Goal: Transaction & Acquisition: Book appointment/travel/reservation

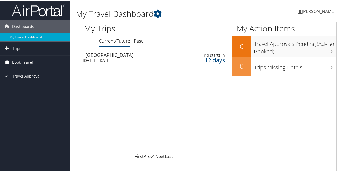
click at [31, 63] on span "Book Travel" at bounding box center [22, 62] width 21 height 14
